Goal: Task Accomplishment & Management: Manage account settings

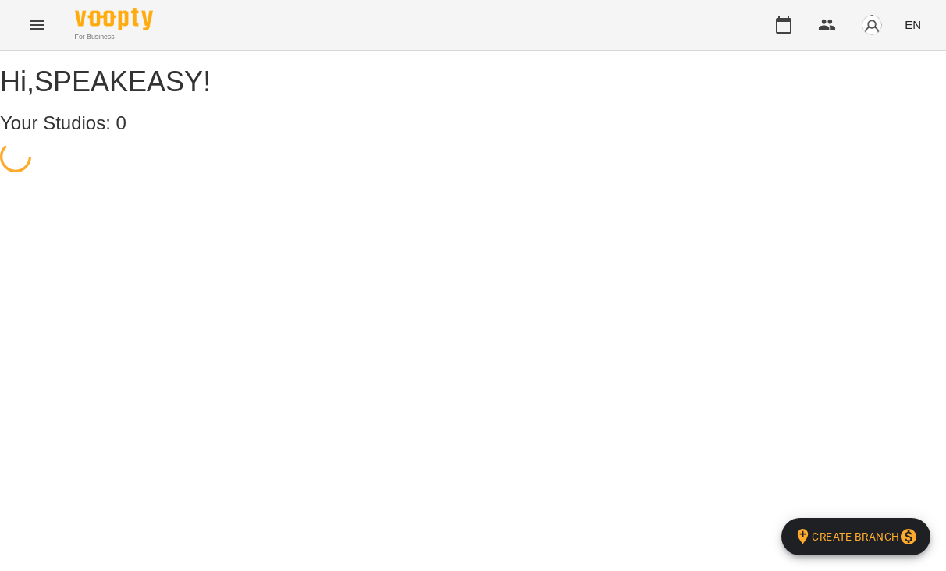
select select "**"
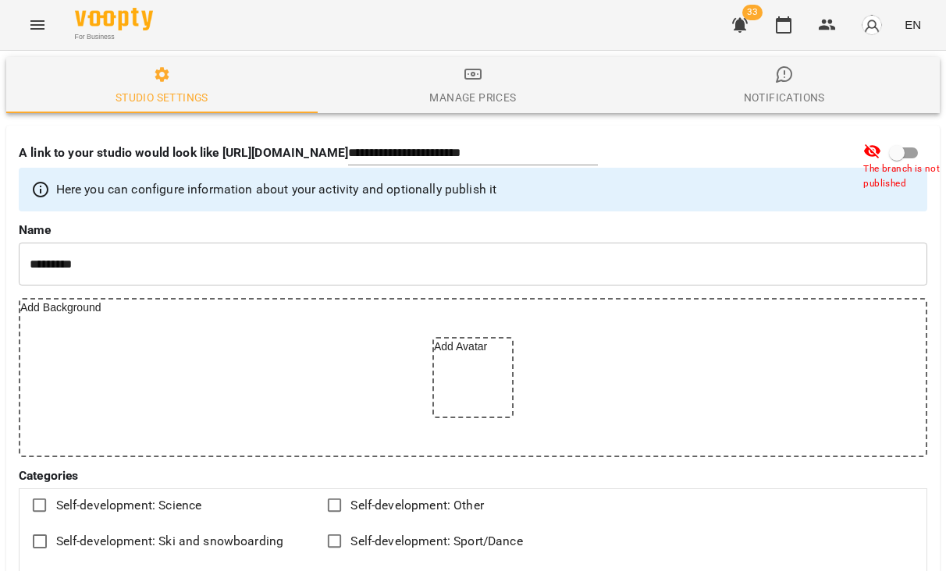
click at [22, 32] on button "Menu" at bounding box center [37, 24] width 37 height 37
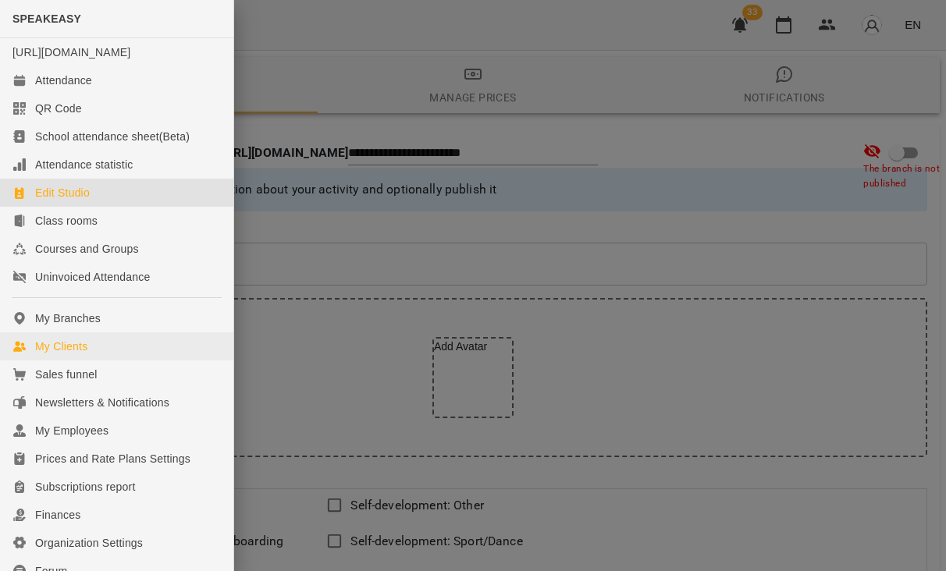
click at [109, 354] on link "My Clients" at bounding box center [116, 347] width 233 height 28
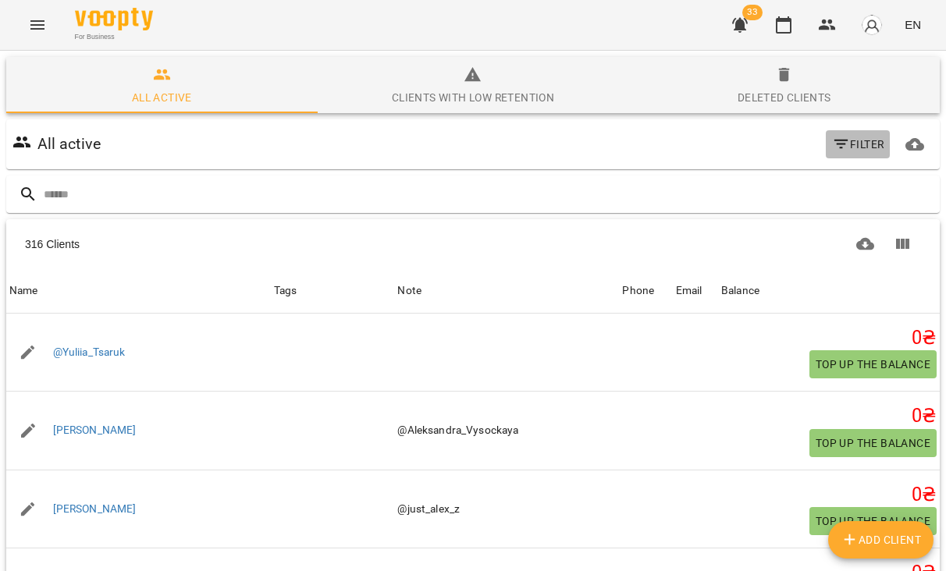
click at [827, 148] on button "Filter" at bounding box center [858, 144] width 65 height 28
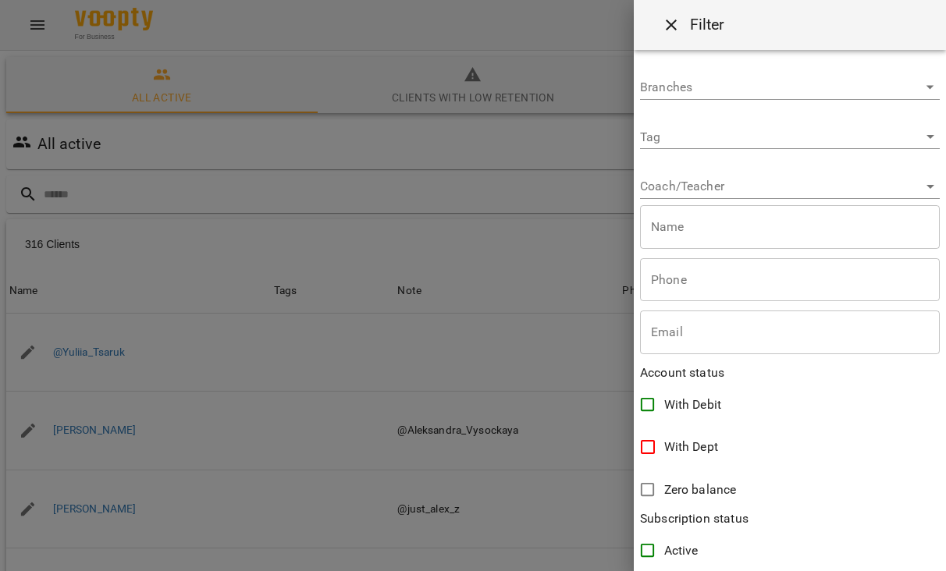
click at [722, 187] on body "For Business 33 EN All active Clients with low retention Deleted clients All ac…" at bounding box center [473, 406] width 946 height 813
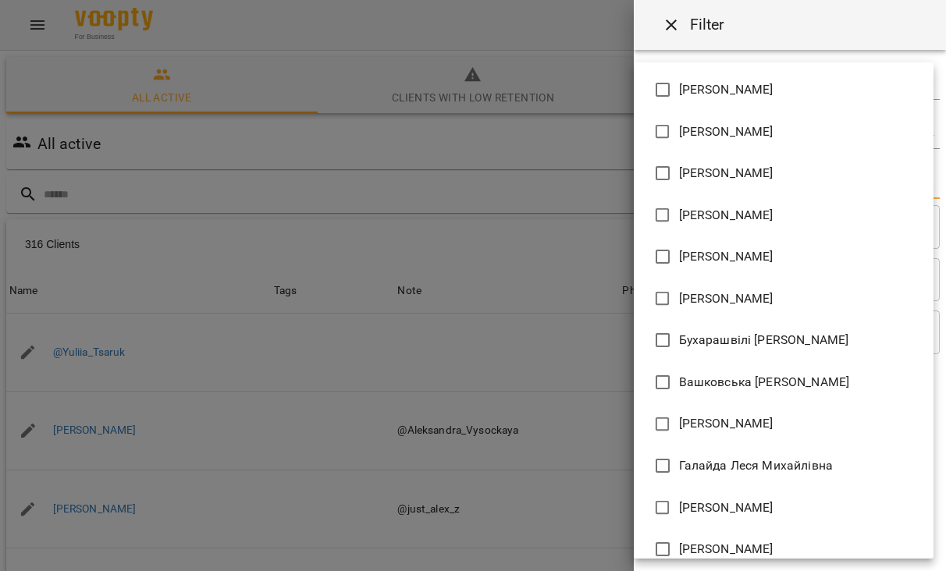
click at [707, 558] on span "[PERSON_NAME]" at bounding box center [726, 549] width 94 height 19
type input "**********"
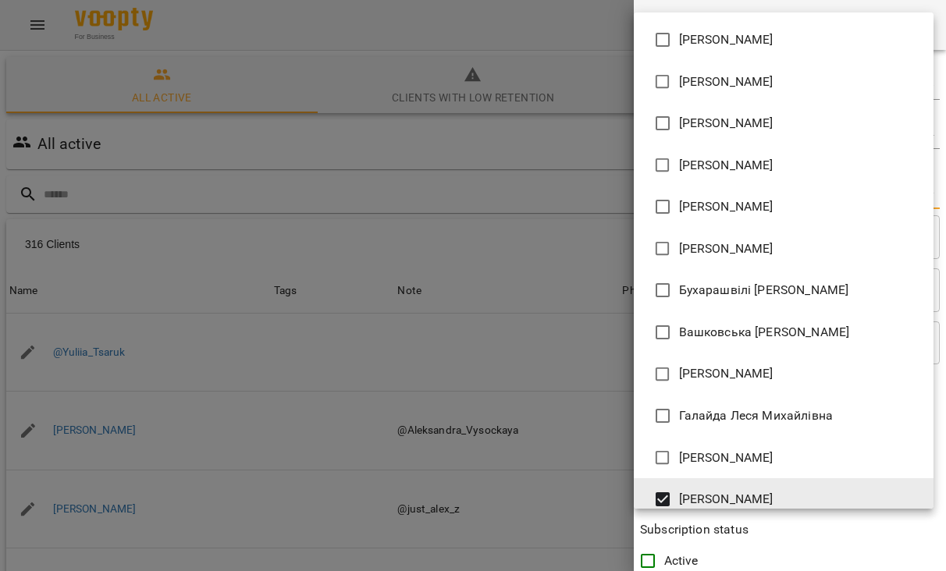
click at [583, 262] on div at bounding box center [473, 285] width 946 height 571
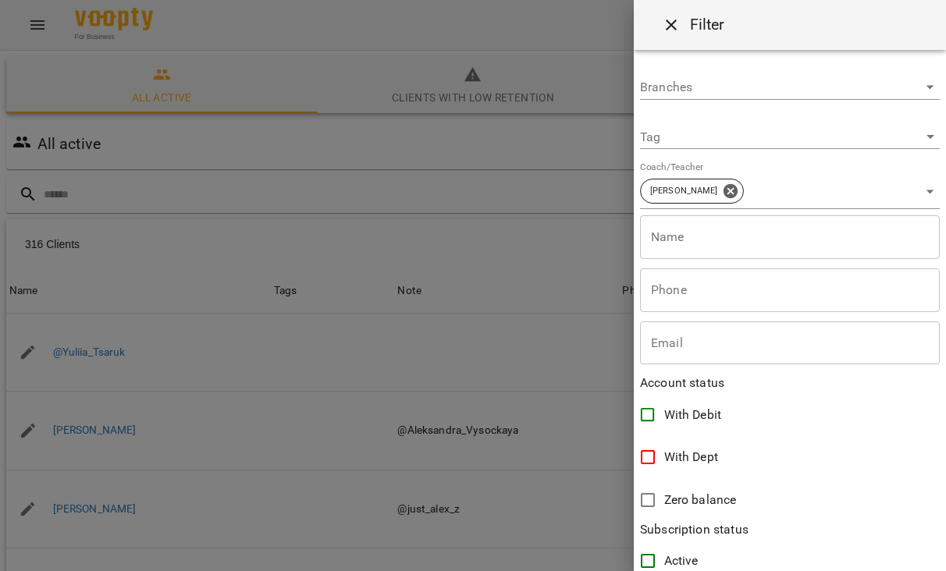
click at [493, 198] on div at bounding box center [473, 285] width 946 height 571
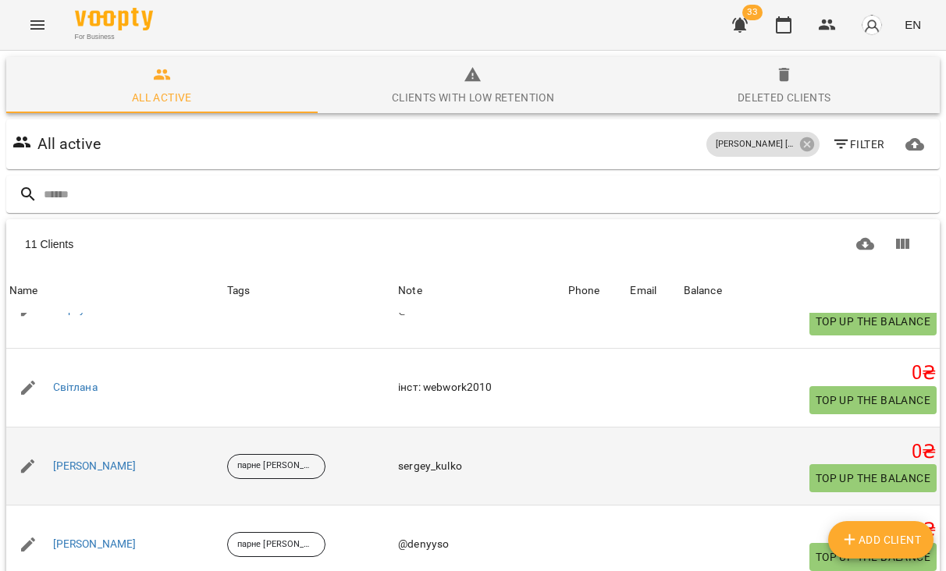
scroll to position [513, 0]
click at [72, 461] on link "Сергій" at bounding box center [95, 468] width 84 height 16
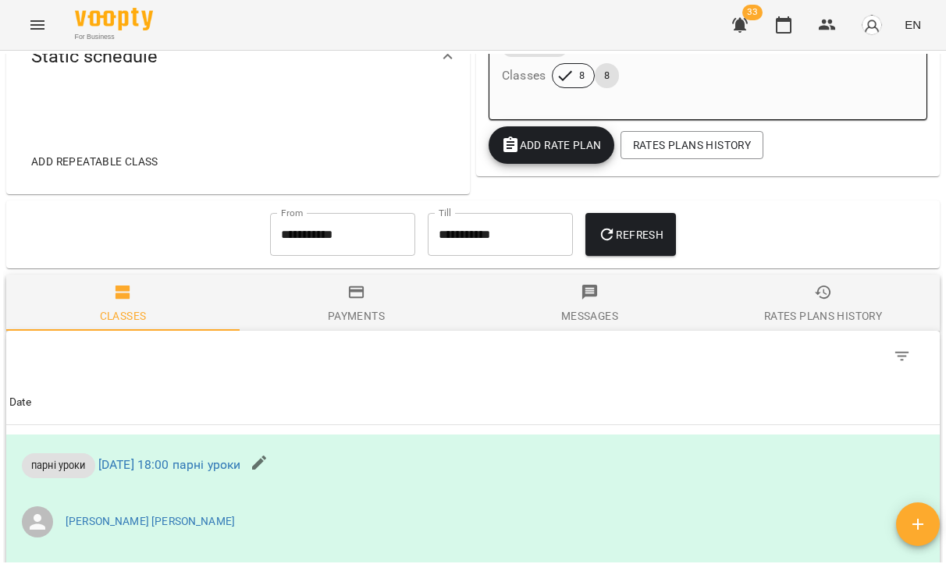
scroll to position [555, 0]
